Goal: Information Seeking & Learning: Learn about a topic

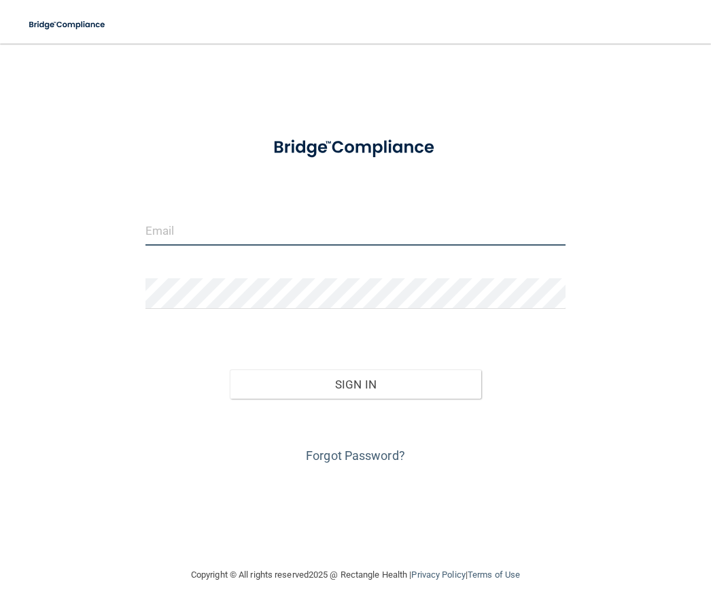
type input "[EMAIL_ADDRESS][DOMAIN_NAME]"
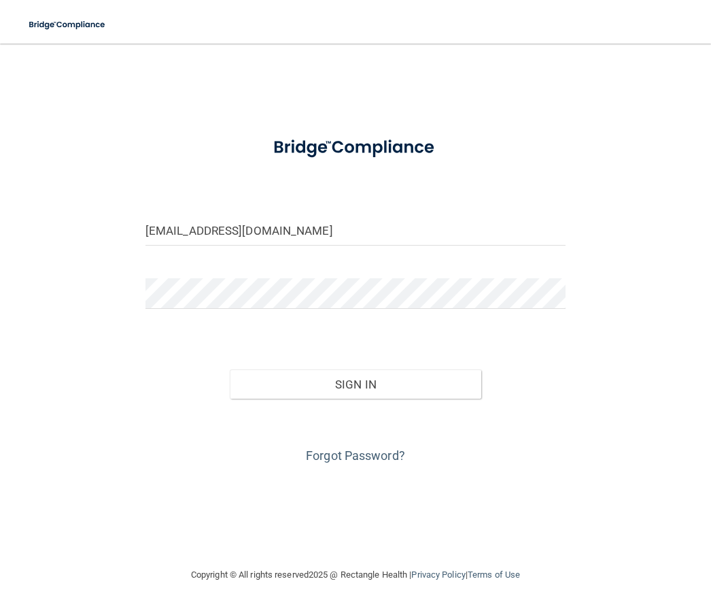
click at [356, 383] on button "Sign In" at bounding box center [356, 384] width 252 height 30
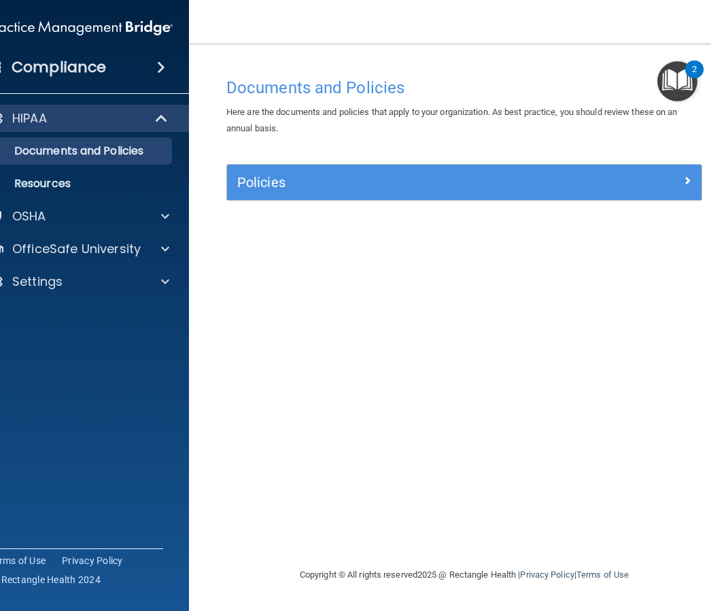
click at [164, 220] on span at bounding box center [165, 216] width 8 height 16
click at [335, 303] on div "Documents and Policies Here are the documents and policies that apply to your o…" at bounding box center [464, 319] width 496 height 496
click at [139, 311] on p "OfficeSafe University" at bounding box center [76, 314] width 129 height 16
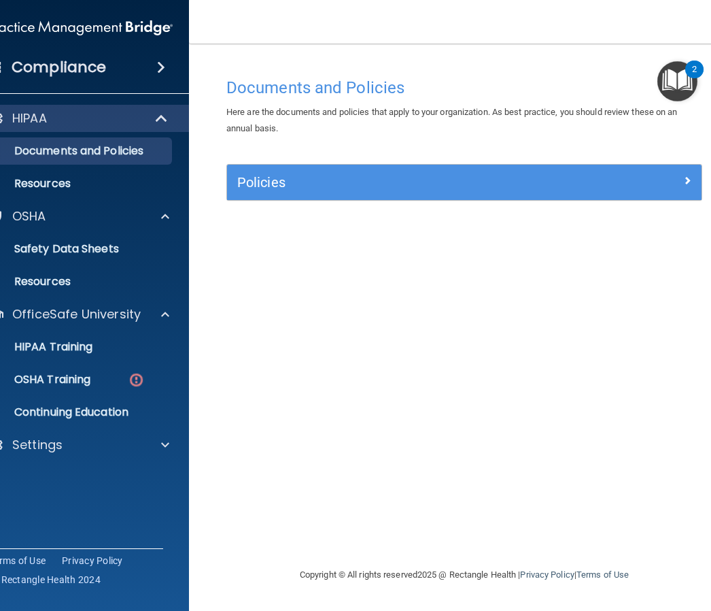
click at [82, 381] on p "OSHA Training" at bounding box center [35, 380] width 110 height 14
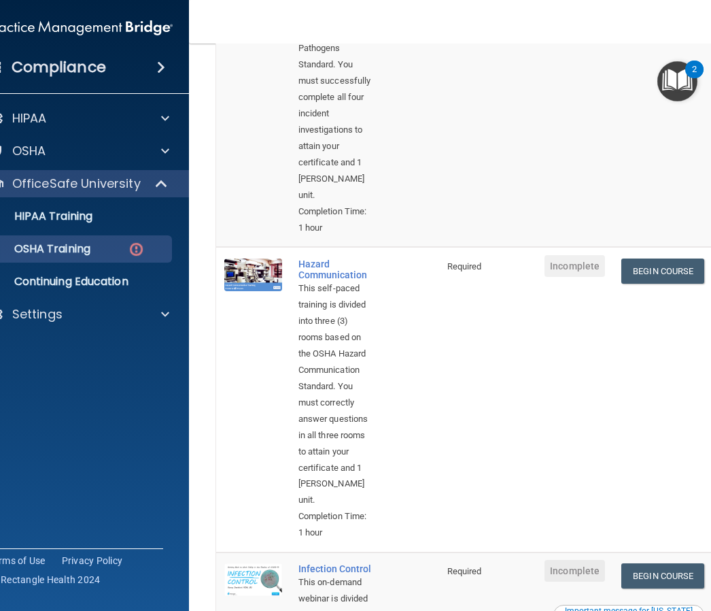
scroll to position [316, 0]
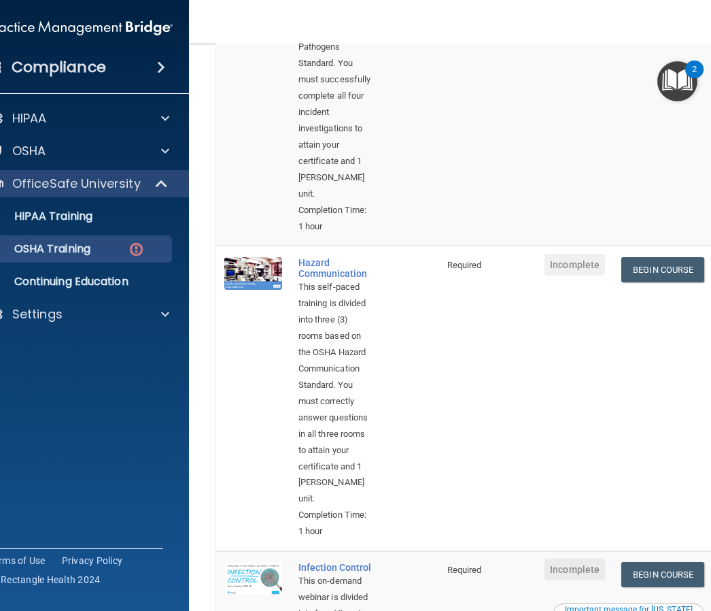
click at [675, 257] on link "Begin Course" at bounding box center [662, 269] width 83 height 25
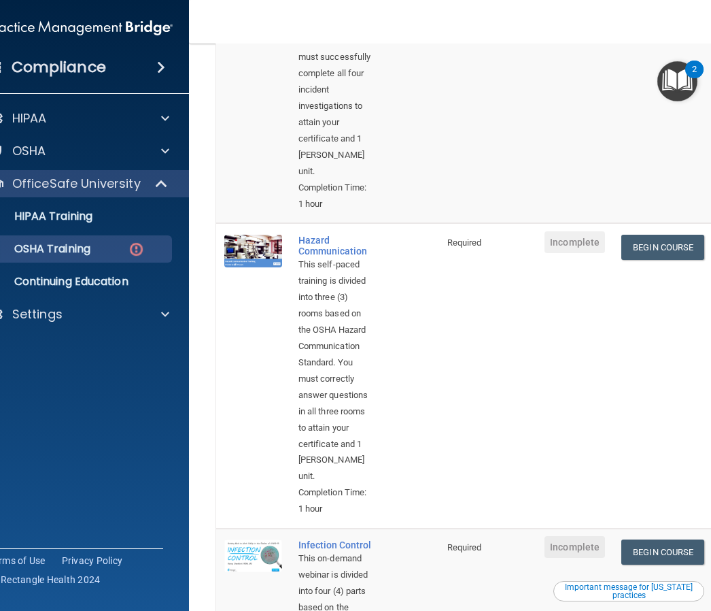
scroll to position [337, 0]
click at [574, 232] on span "Incomplete" at bounding box center [575, 243] width 61 height 22
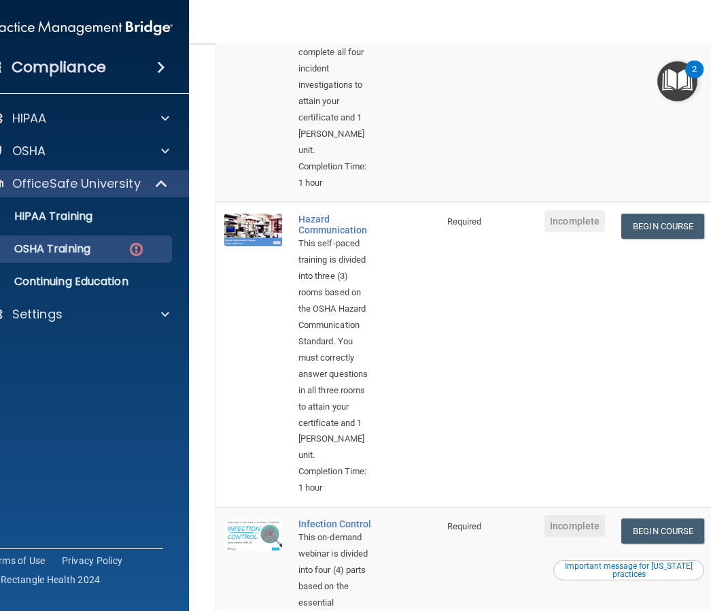
scroll to position [354, 0]
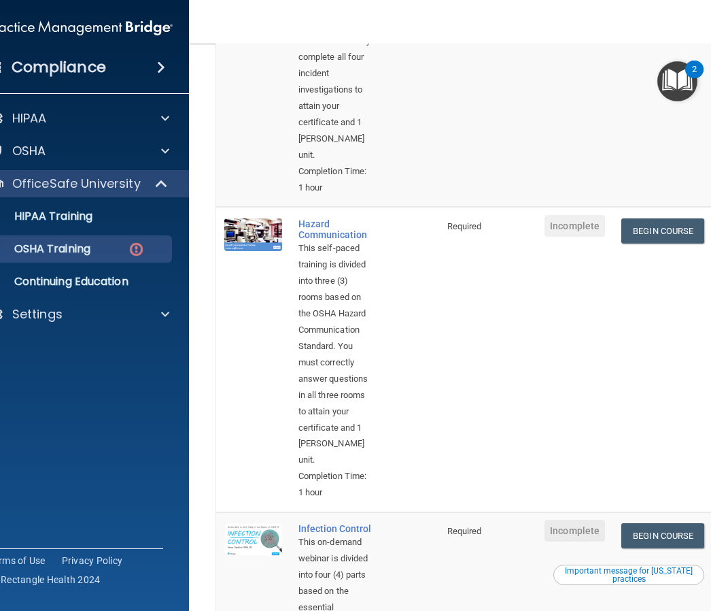
click at [676, 218] on link "Begin Course" at bounding box center [662, 230] width 83 height 25
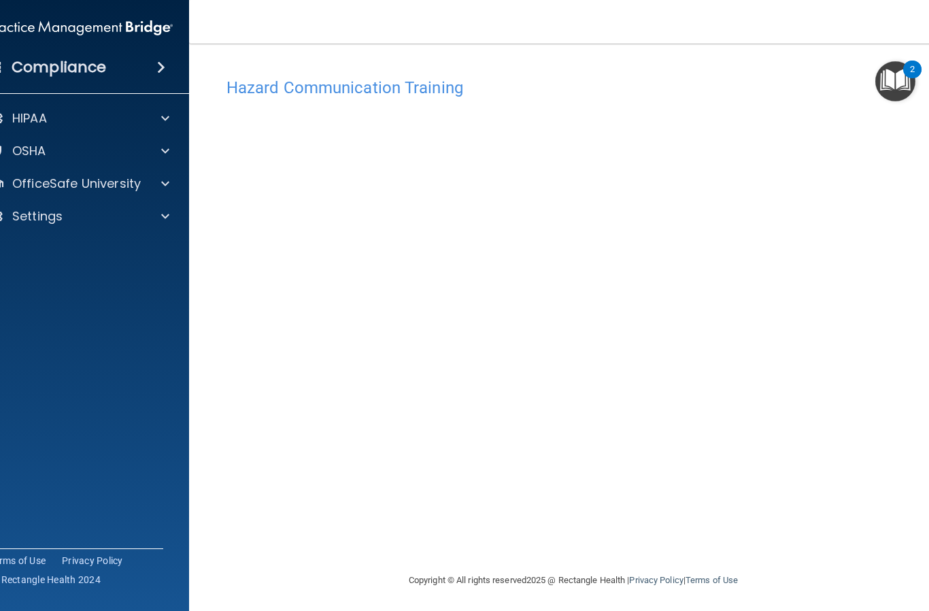
click at [711, 85] on img "Open Resource Center, 2 new notifications" at bounding box center [895, 81] width 40 height 40
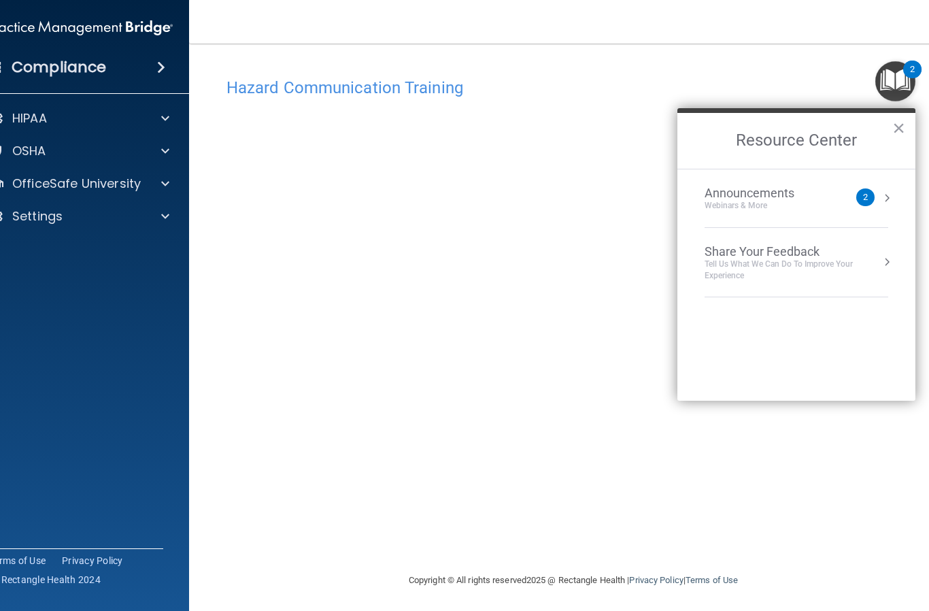
click at [711, 208] on div "Webinars & More" at bounding box center [762, 206] width 117 height 12
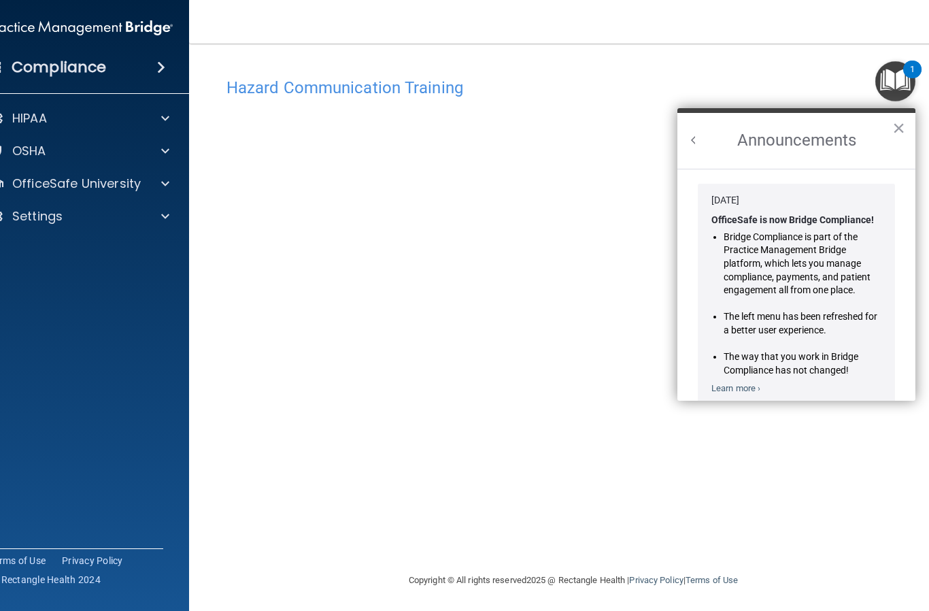
click at [711, 133] on button "×" at bounding box center [898, 128] width 13 height 22
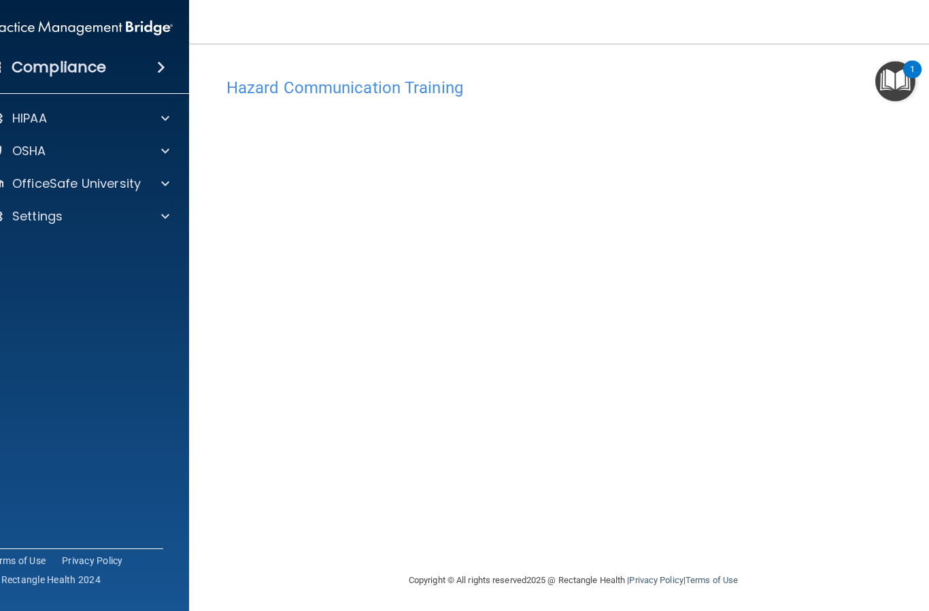
click at [711, 78] on img "Open Resource Center, 1 new notification" at bounding box center [895, 81] width 40 height 40
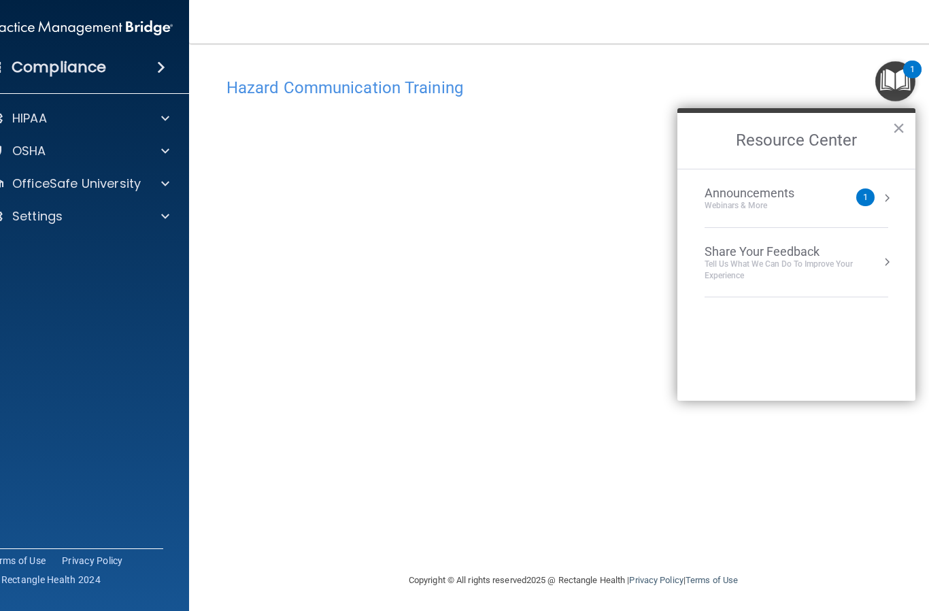
click at [711, 199] on div "Announcements Webinars & More" at bounding box center [776, 199] width 144 height 26
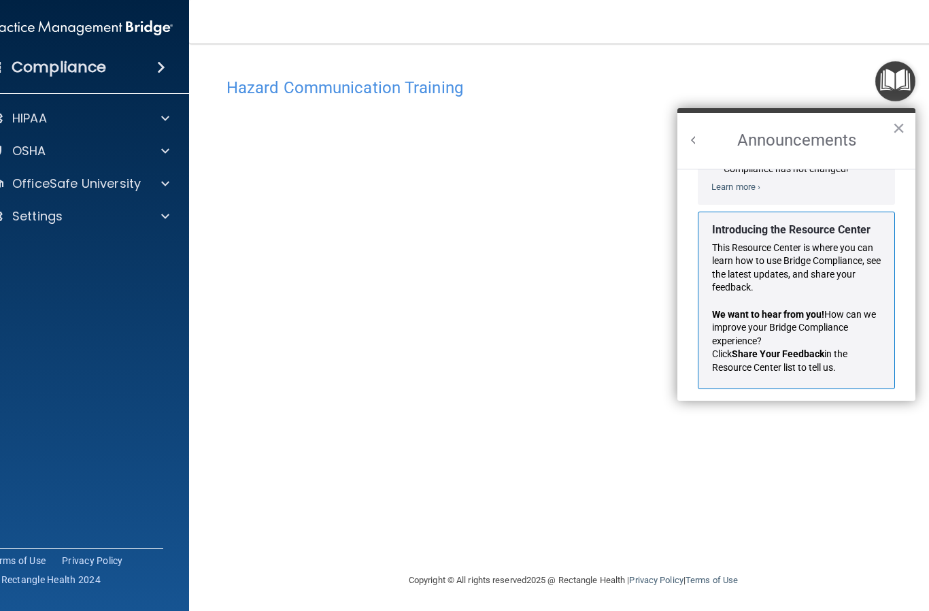
scroll to position [201, 0]
click at [711, 118] on button "×" at bounding box center [898, 128] width 13 height 22
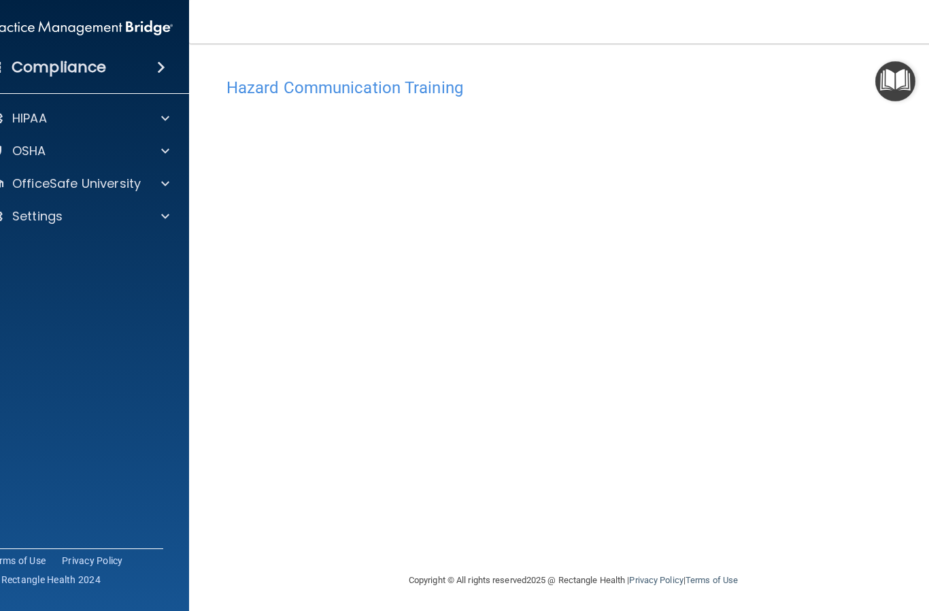
click at [711, 247] on div "Hazard Communication Training This course doesn’t expire until . Are you sure y…" at bounding box center [573, 321] width 714 height 501
